Goal: Go to known website: Access a specific website the user already knows

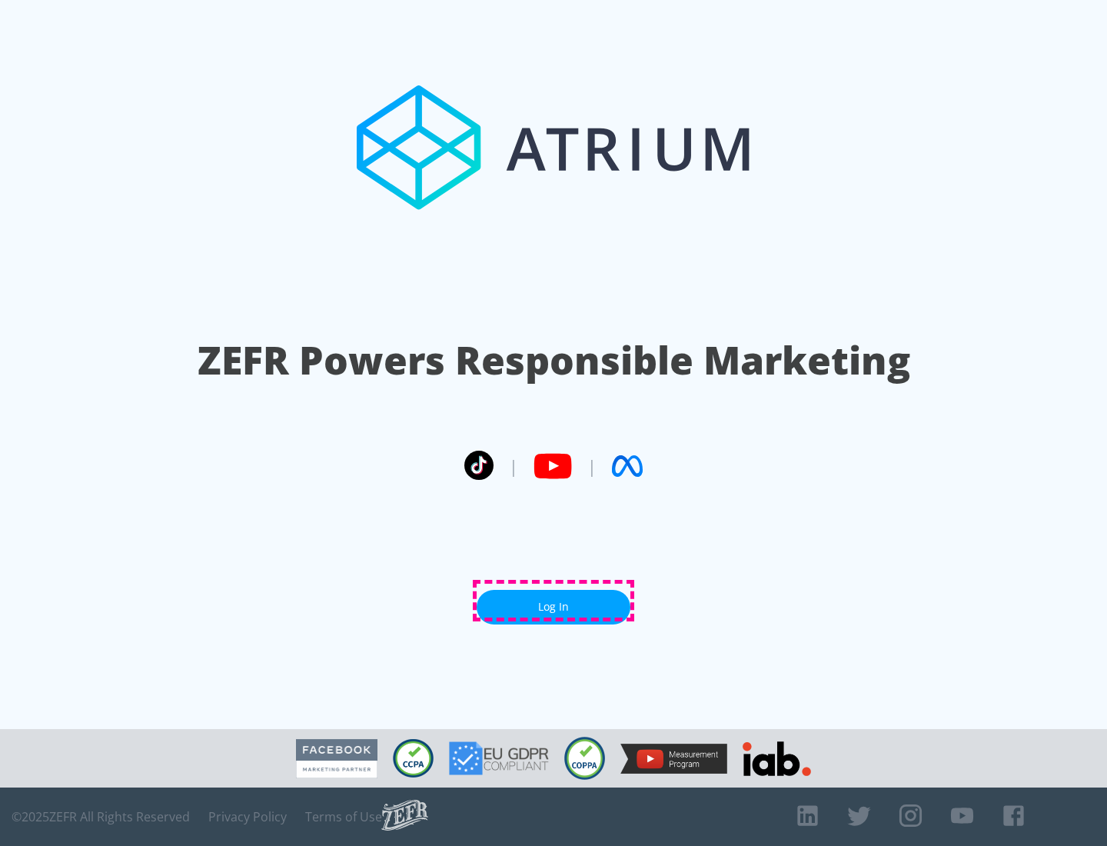
click at [553, 600] on link "Log In" at bounding box center [554, 607] width 154 height 35
